Goal: Task Accomplishment & Management: Manage account settings

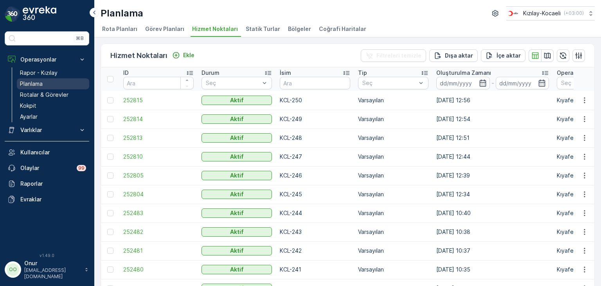
click at [44, 83] on link "Planlama" at bounding box center [53, 83] width 72 height 11
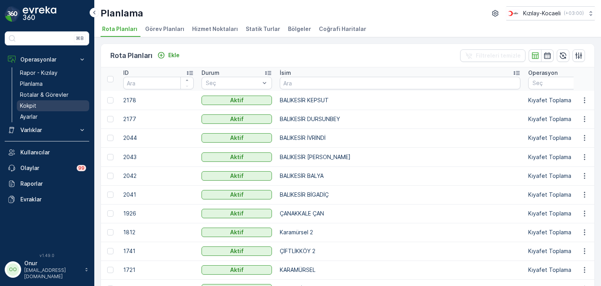
click at [36, 103] on p "Kokpit" at bounding box center [28, 106] width 16 height 8
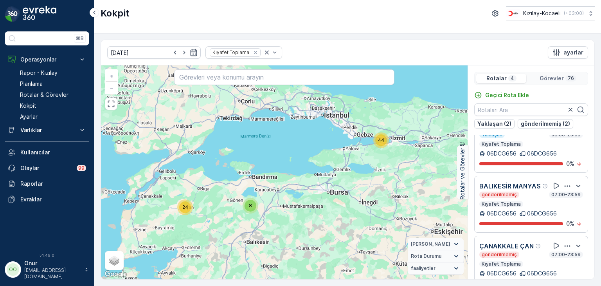
scroll to position [19, 0]
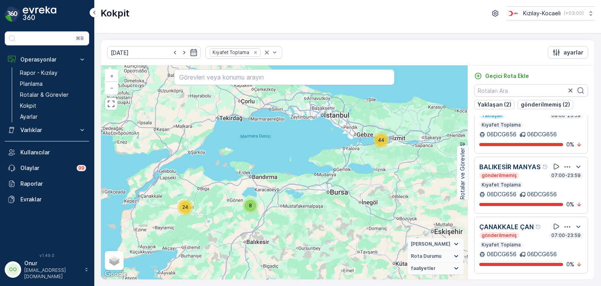
click at [564, 223] on icon "button" at bounding box center [568, 227] width 8 height 8
click at [542, 259] on div "Sil" at bounding box center [558, 253] width 68 height 11
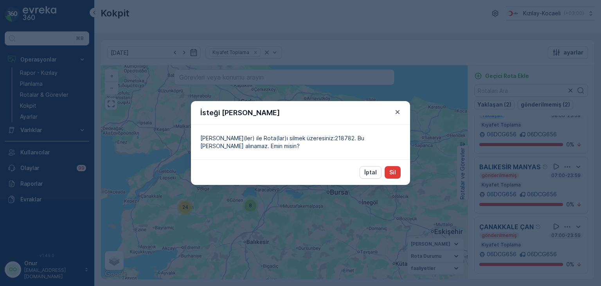
click at [393, 174] on p "Sil" at bounding box center [392, 172] width 7 height 8
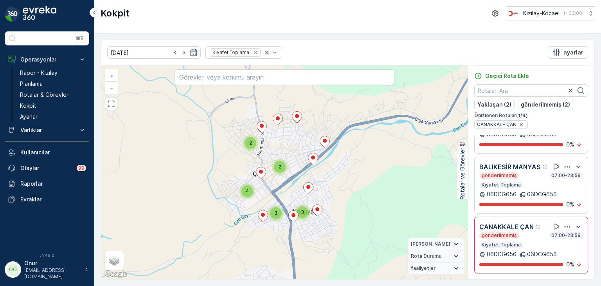
scroll to position [107, 0]
click at [565, 223] on icon "button" at bounding box center [568, 227] width 8 height 8
click at [540, 259] on div "Sil" at bounding box center [558, 253] width 68 height 11
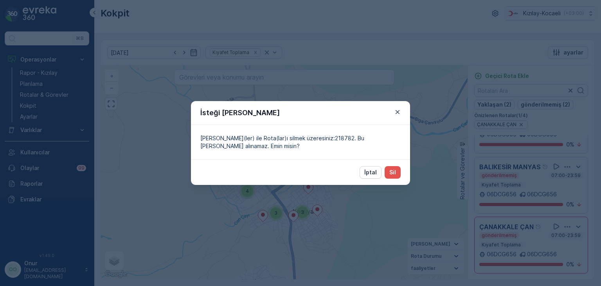
click at [402, 175] on div "İptal Sil" at bounding box center [300, 171] width 219 height 25
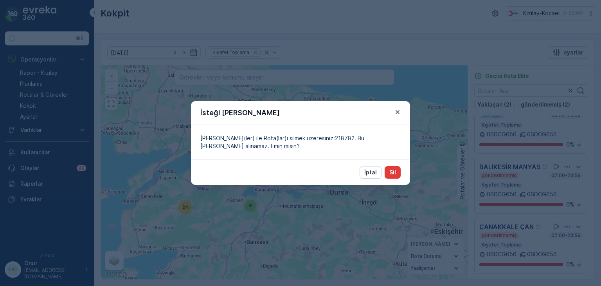
click at [395, 171] on p "Sil" at bounding box center [392, 172] width 7 height 8
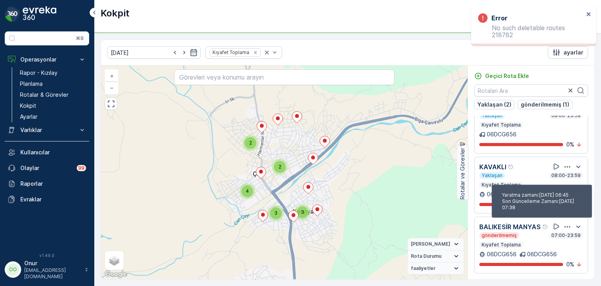
scroll to position [28, 0]
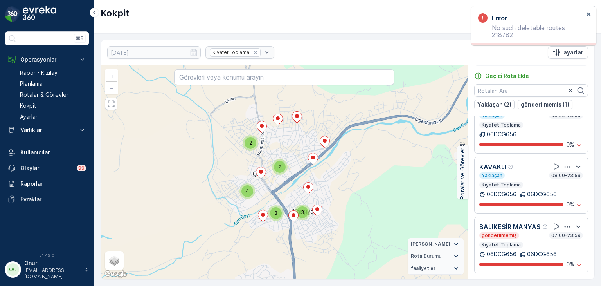
click at [565, 163] on icon "button" at bounding box center [568, 167] width 8 height 8
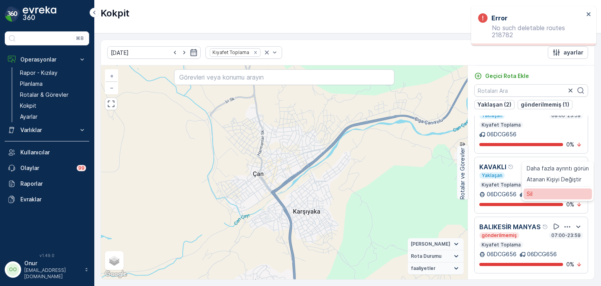
click at [539, 194] on div "Sil" at bounding box center [558, 193] width 68 height 11
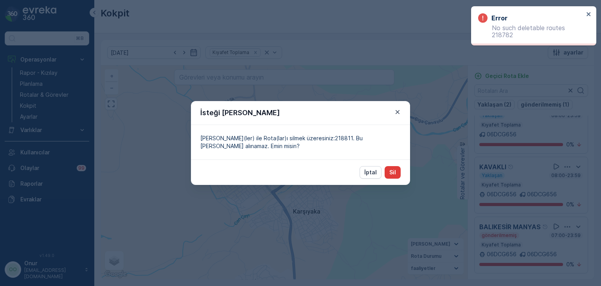
click at [400, 174] on button "Sil" at bounding box center [393, 172] width 16 height 13
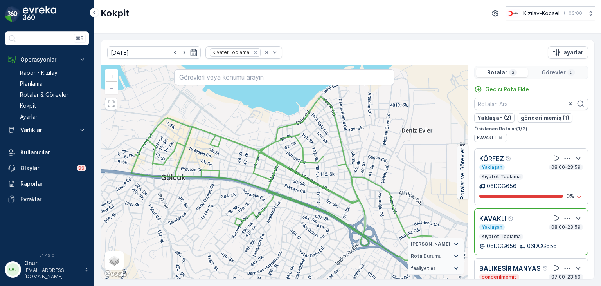
scroll to position [0, 0]
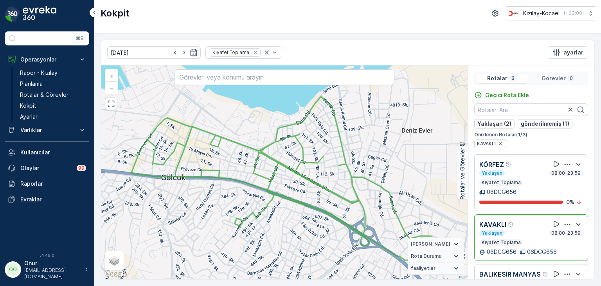
click at [564, 160] on icon "button" at bounding box center [568, 164] width 8 height 8
click at [545, 198] on div "Sil" at bounding box center [558, 200] width 68 height 11
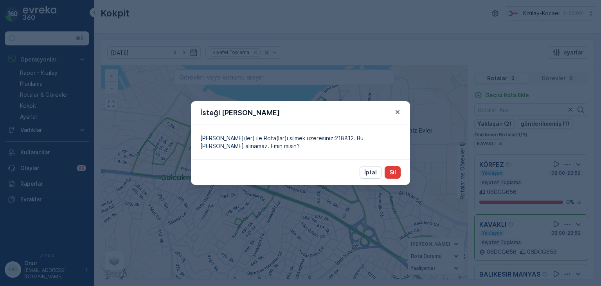
click at [388, 169] on button "Sil" at bounding box center [393, 172] width 16 height 13
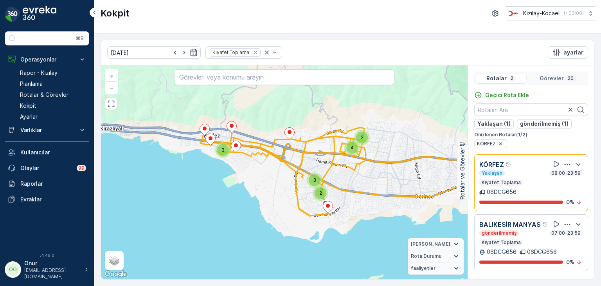
click at [568, 223] on icon "button" at bounding box center [568, 224] width 8 height 8
click at [542, 260] on div "Sil" at bounding box center [560, 260] width 68 height 11
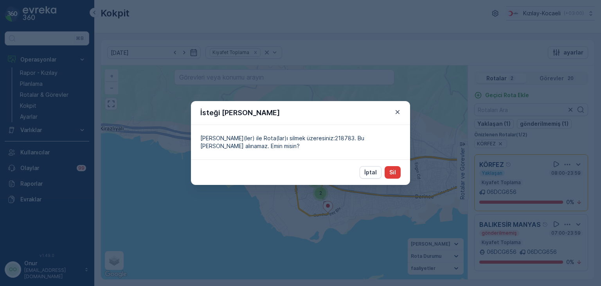
click at [390, 177] on button "Sil" at bounding box center [393, 172] width 16 height 13
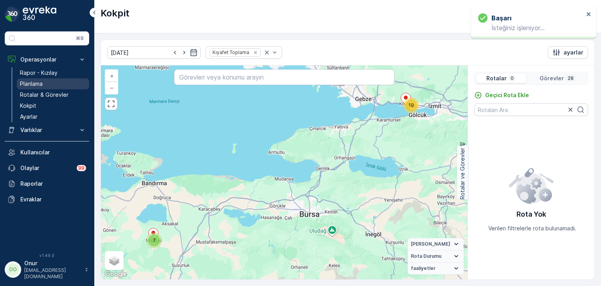
click at [26, 85] on p "Planlama" at bounding box center [31, 84] width 23 height 8
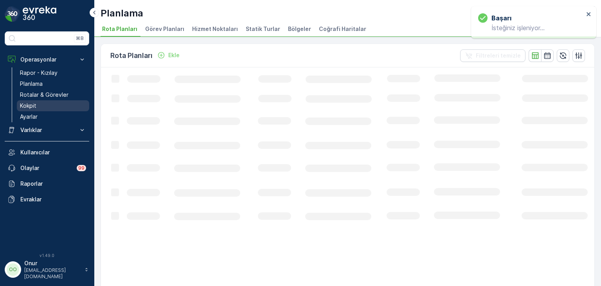
click at [23, 108] on p "Kokpit" at bounding box center [28, 106] width 16 height 8
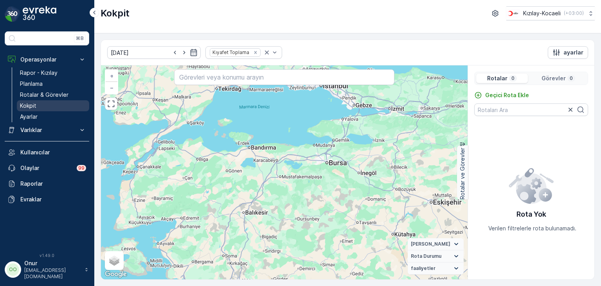
click at [23, 108] on p "Kokpit" at bounding box center [28, 106] width 16 height 8
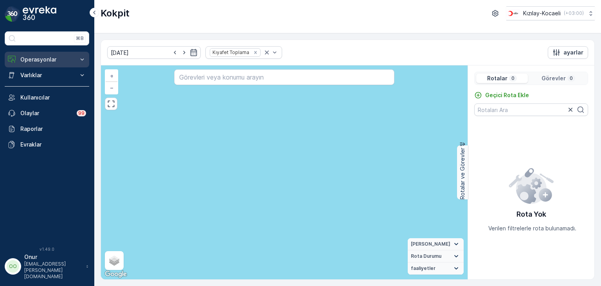
click at [31, 64] on button "Operasyonlar" at bounding box center [47, 60] width 85 height 16
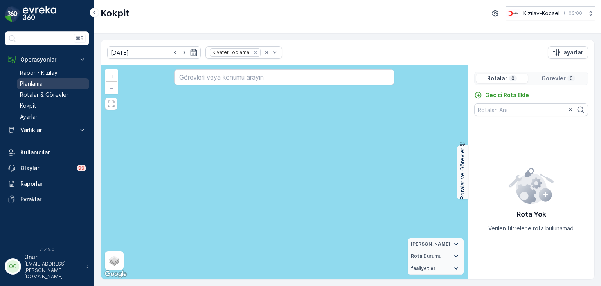
click at [34, 81] on p "Planlama" at bounding box center [31, 84] width 23 height 8
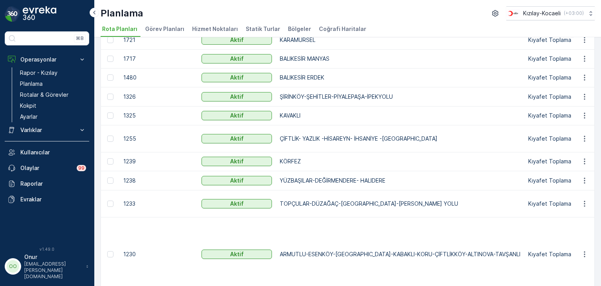
scroll to position [258, 0]
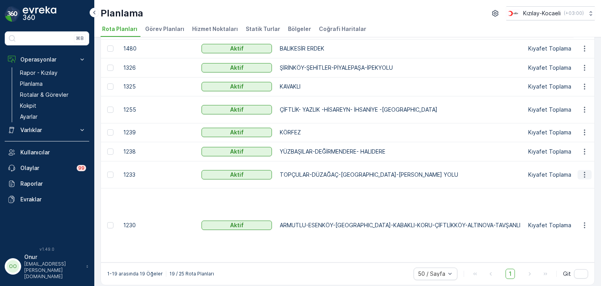
click at [581, 178] on icon "button" at bounding box center [585, 175] width 8 height 8
click at [570, 190] on span "Rota Planını Düzenle" at bounding box center [571, 193] width 54 height 8
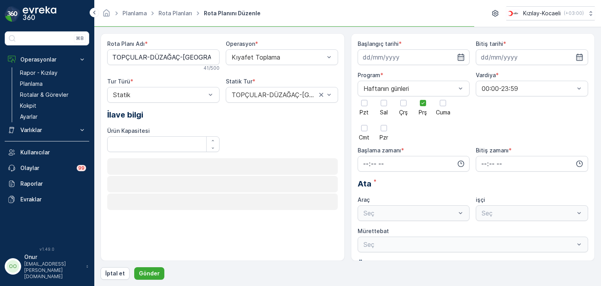
type input "[DATE]"
type input "09:45"
type input "23:59"
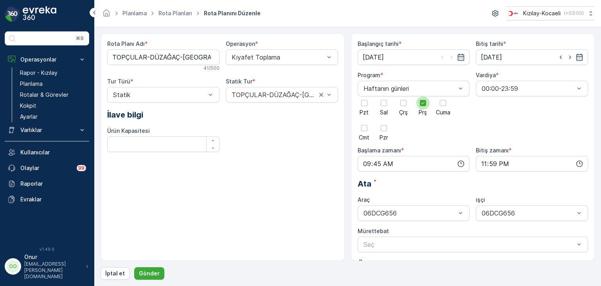
click at [424, 103] on icon at bounding box center [422, 102] width 5 height 5
click at [423, 96] on input "Prş" at bounding box center [423, 96] width 0 height 0
click at [423, 104] on div at bounding box center [423, 103] width 6 height 6
click at [423, 96] on input "Prş" at bounding box center [423, 96] width 0 height 0
click at [461, 164] on icon "button" at bounding box center [461, 164] width 8 height 8
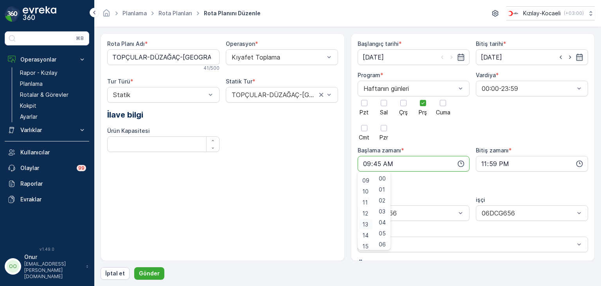
scroll to position [78, 0]
click at [366, 188] on span "08" at bounding box center [365, 188] width 7 height 8
click at [384, 179] on span "00" at bounding box center [382, 179] width 7 height 8
type input "08:00"
click at [146, 267] on button "Gönder" at bounding box center [149, 273] width 30 height 13
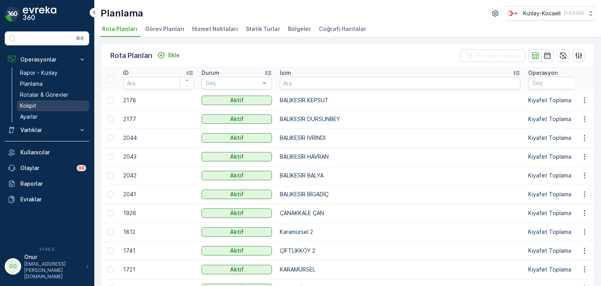
click at [27, 105] on p "Kokpit" at bounding box center [28, 106] width 16 height 8
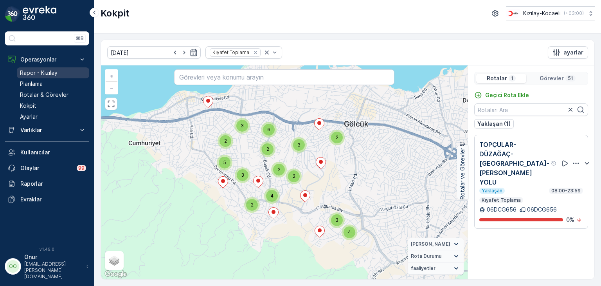
click at [44, 77] on link "Rapor - Kızılay" at bounding box center [53, 72] width 72 height 11
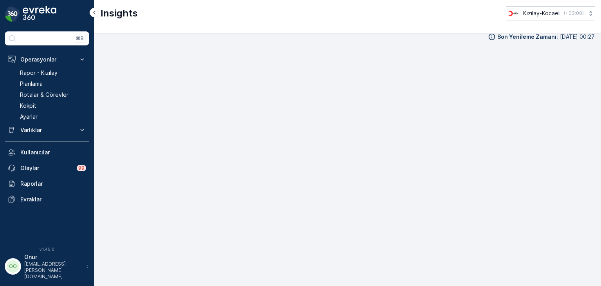
scroll to position [8, 0]
